Goal: Task Accomplishment & Management: Manage account settings

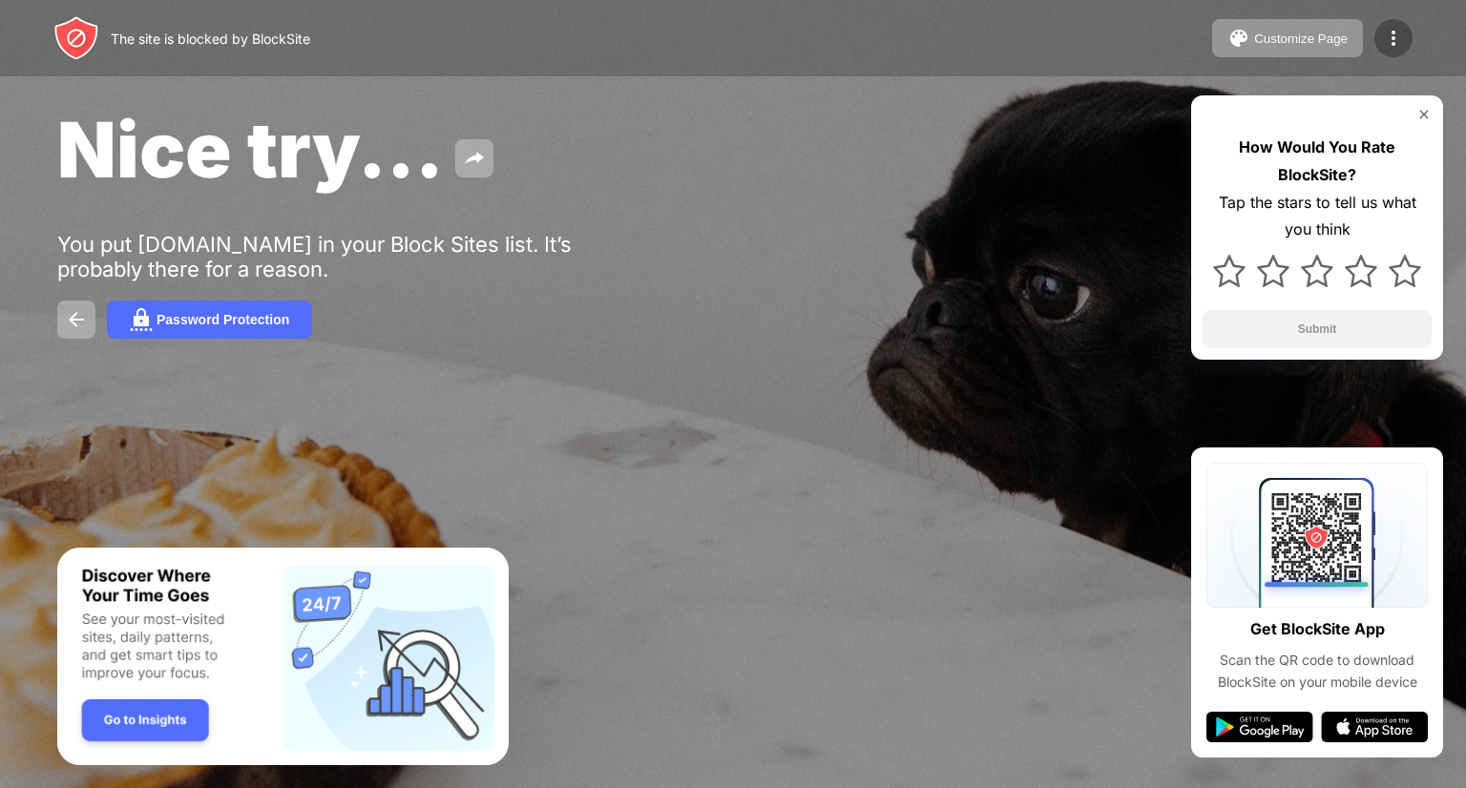
click at [1394, 41] on img at bounding box center [1393, 38] width 23 height 23
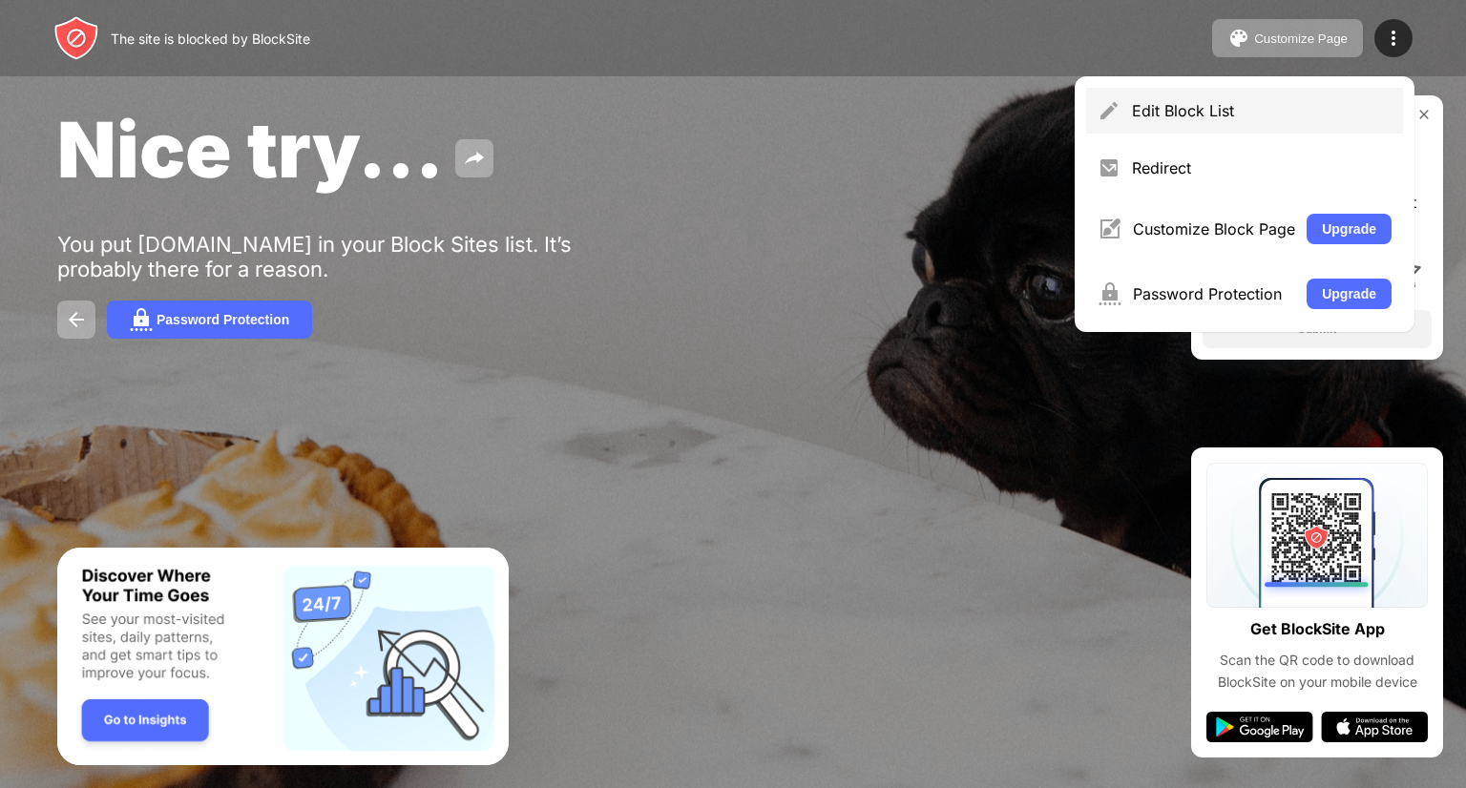
click at [1271, 126] on div "Edit Block List" at bounding box center [1244, 111] width 317 height 46
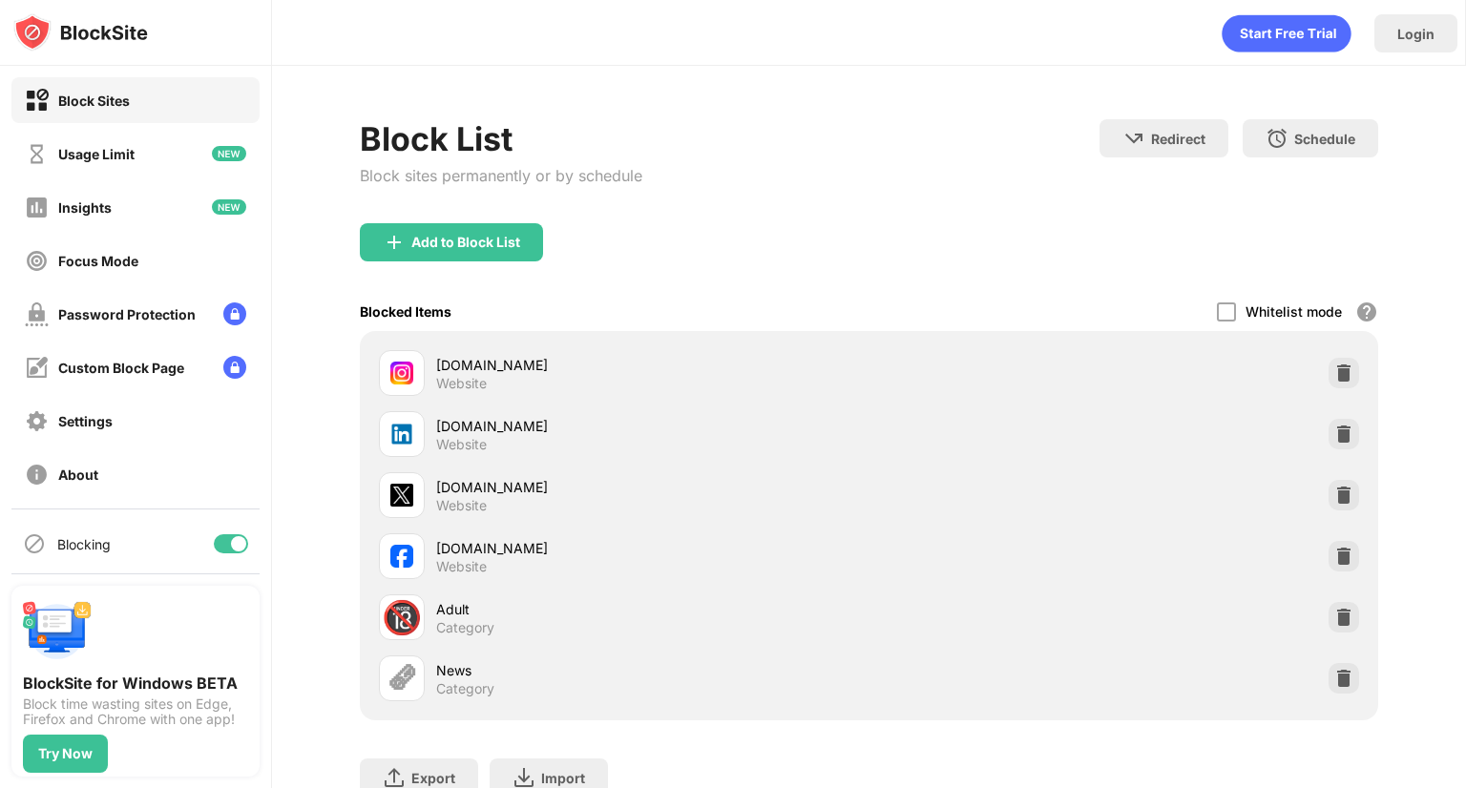
click at [214, 546] on div at bounding box center [231, 544] width 34 height 19
click at [224, 538] on div at bounding box center [231, 544] width 34 height 19
